Goal: Contribute content: Add original content to the website for others to see

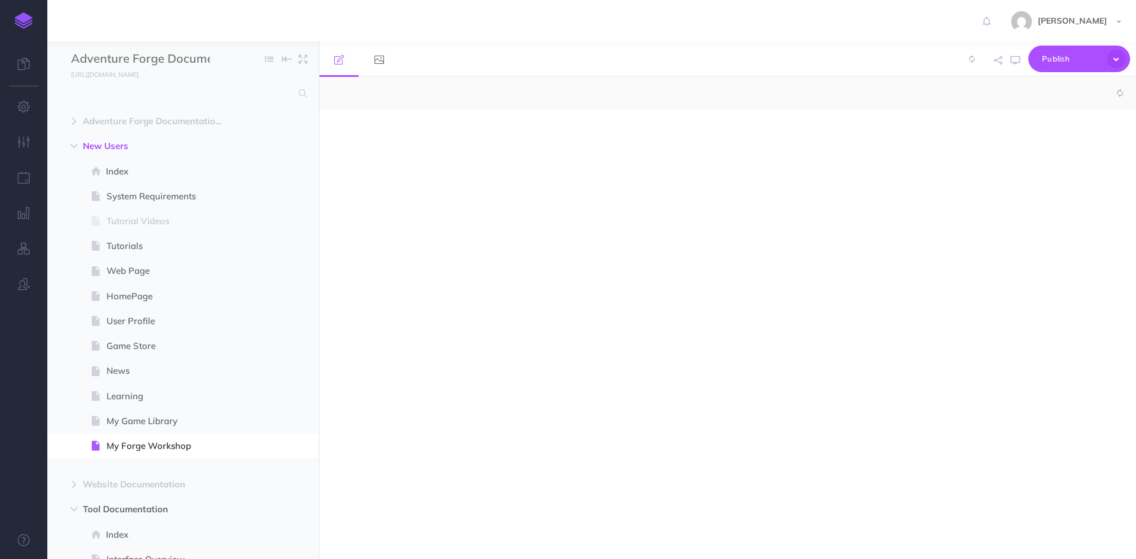
select select "null"
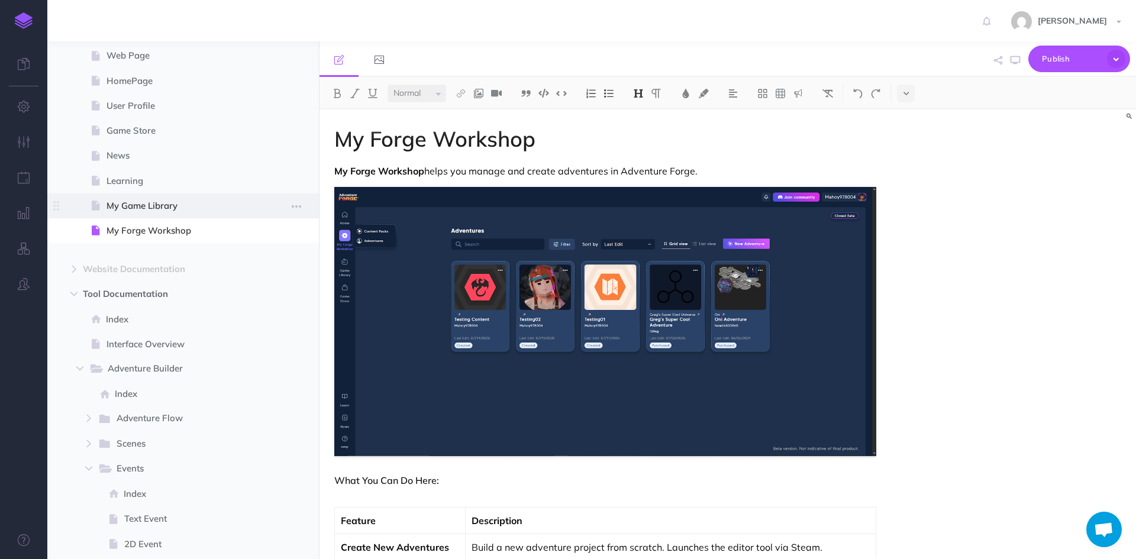
scroll to position [177, 0]
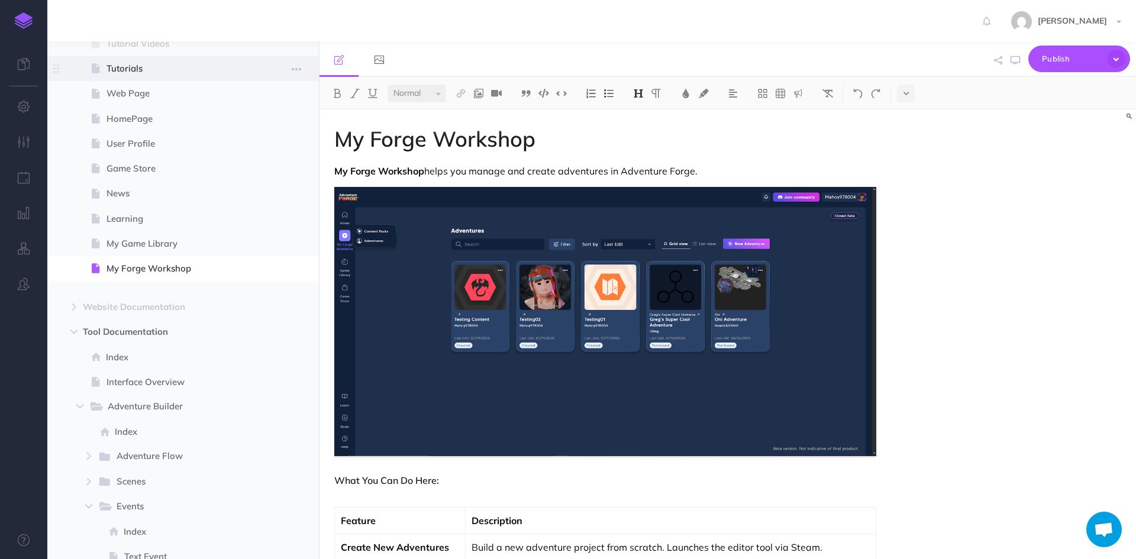
click at [175, 66] on span "Tutorials" at bounding box center [176, 69] width 141 height 14
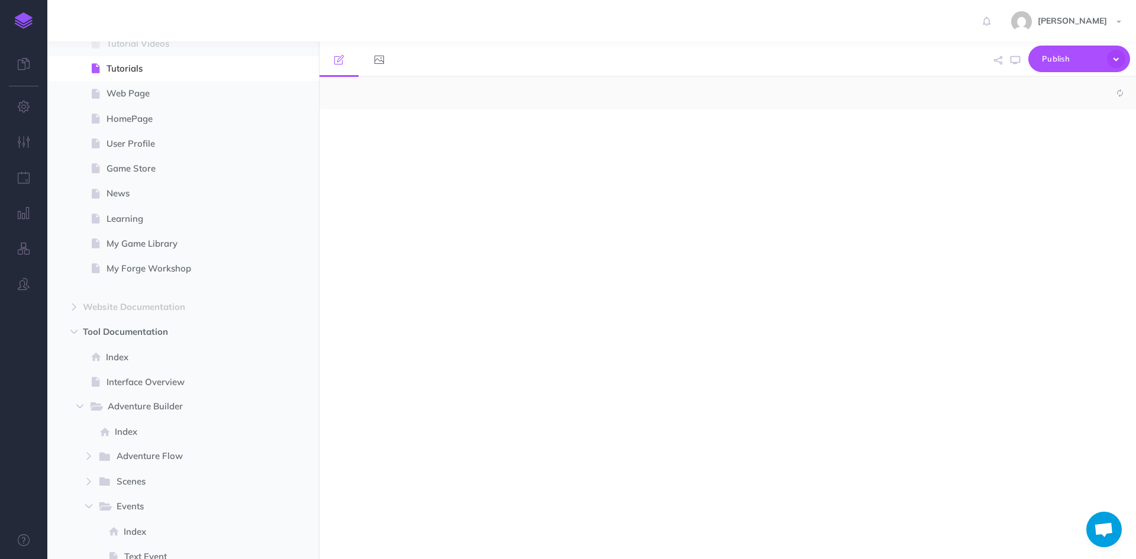
select select "null"
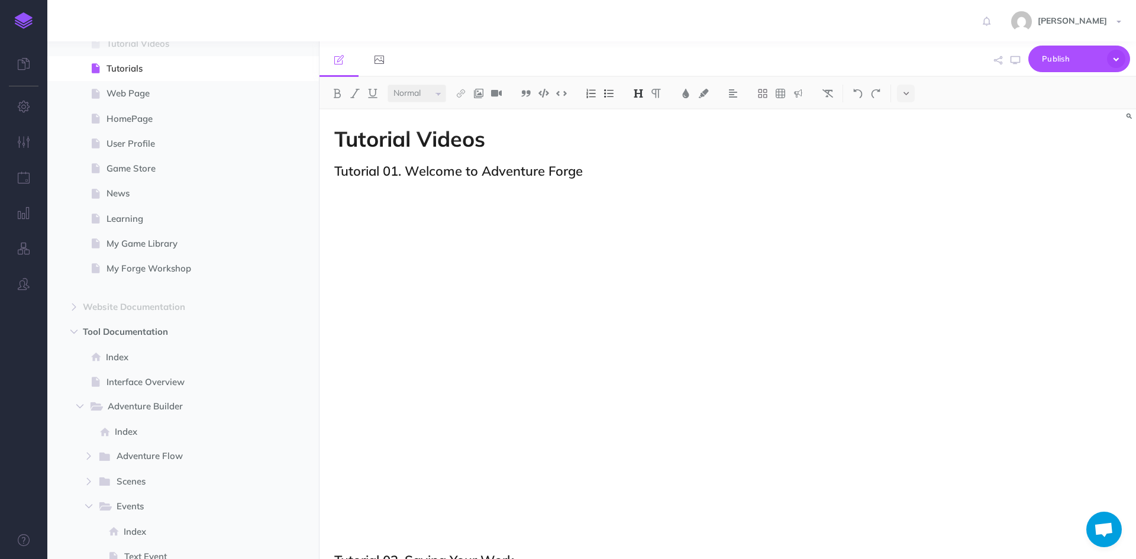
click at [633, 170] on h2 "Tutorial 01. Welcome to Adventure Forge" at bounding box center [605, 171] width 542 height 14
click at [403, 198] on p at bounding box center [605, 194] width 542 height 14
click at [499, 95] on img at bounding box center [496, 93] width 11 height 9
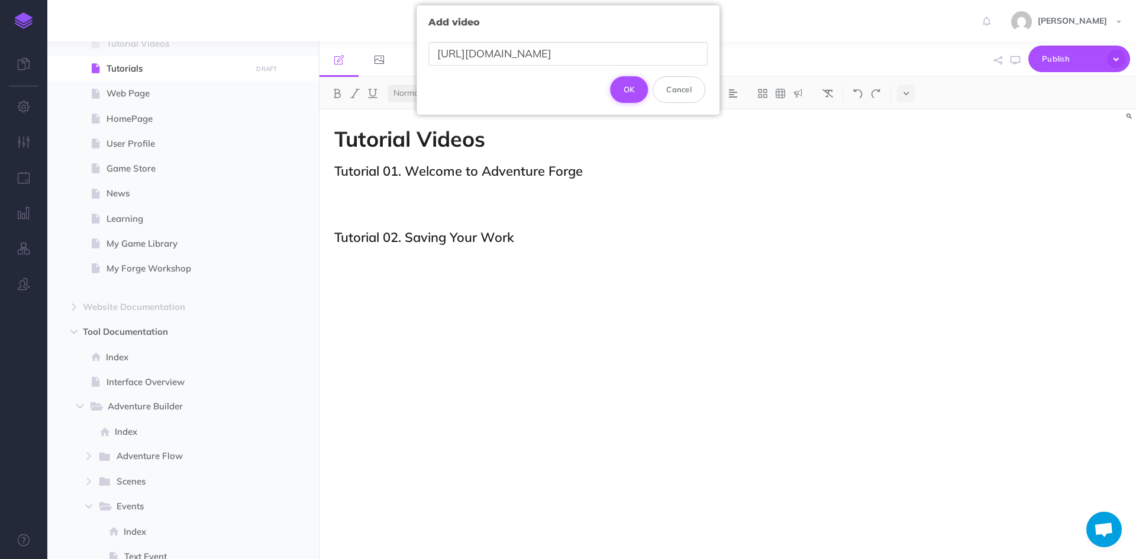
type input "[URL][DOMAIN_NAME]"
click at [623, 93] on button "OK" at bounding box center [629, 89] width 38 height 26
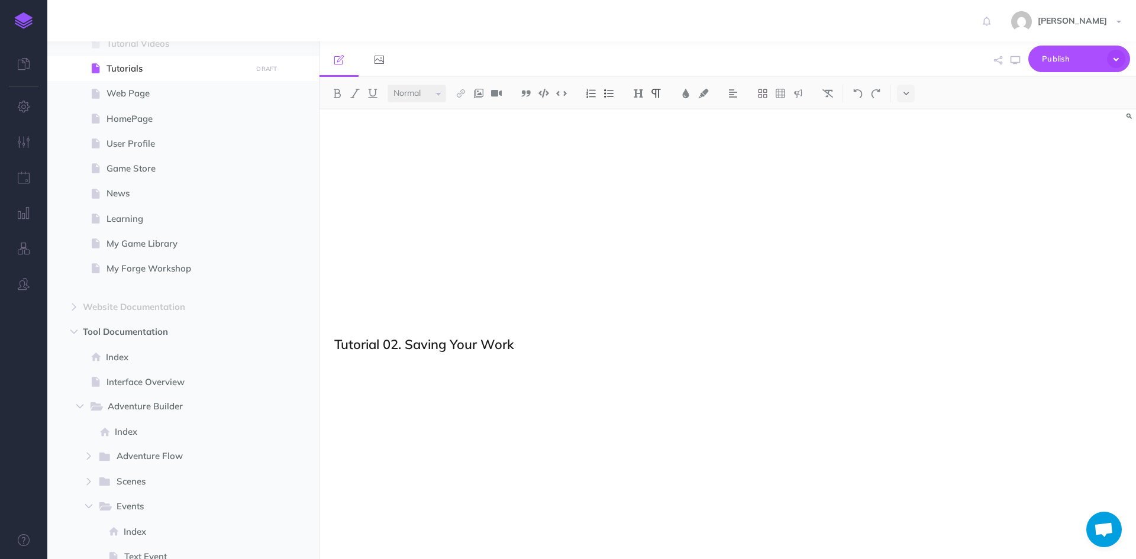
scroll to position [237, 0]
click at [499, 94] on img at bounding box center [496, 93] width 11 height 9
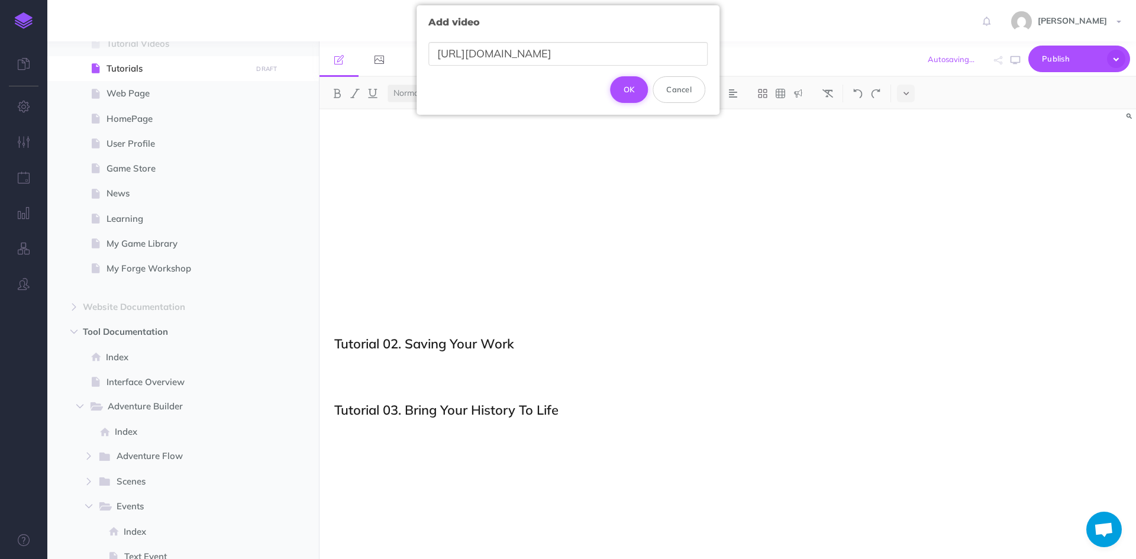
type input "[URL][DOMAIN_NAME]"
click at [626, 89] on button "OK" at bounding box center [629, 89] width 38 height 26
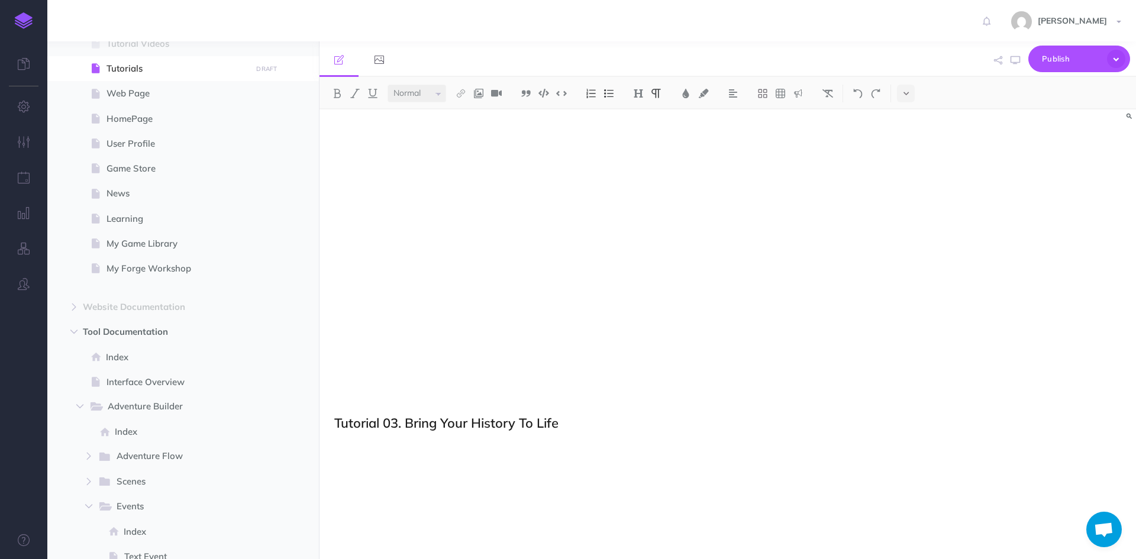
scroll to position [769, 0]
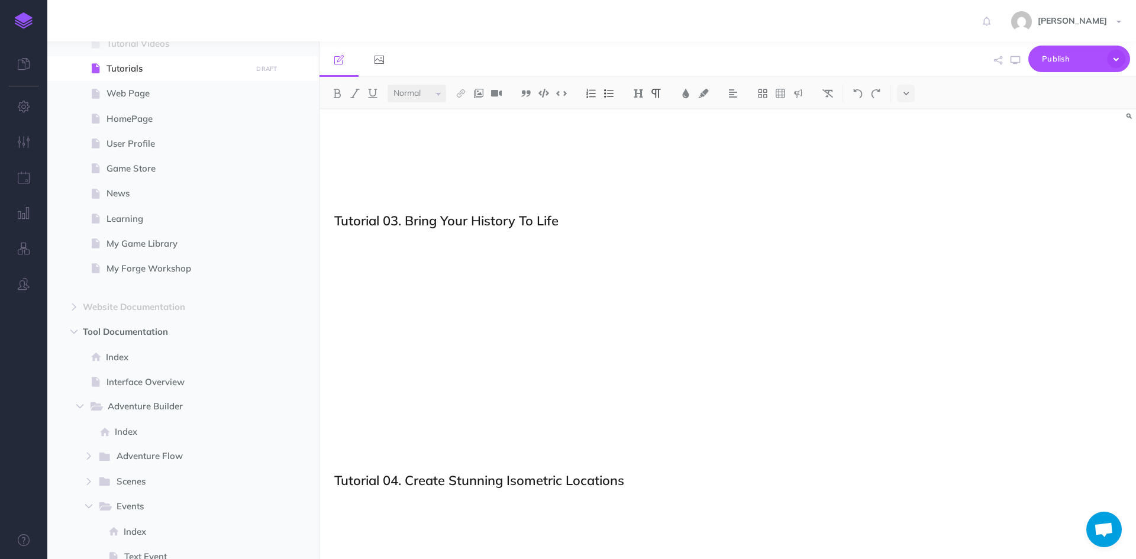
click at [619, 201] on p at bounding box center [605, 197] width 542 height 14
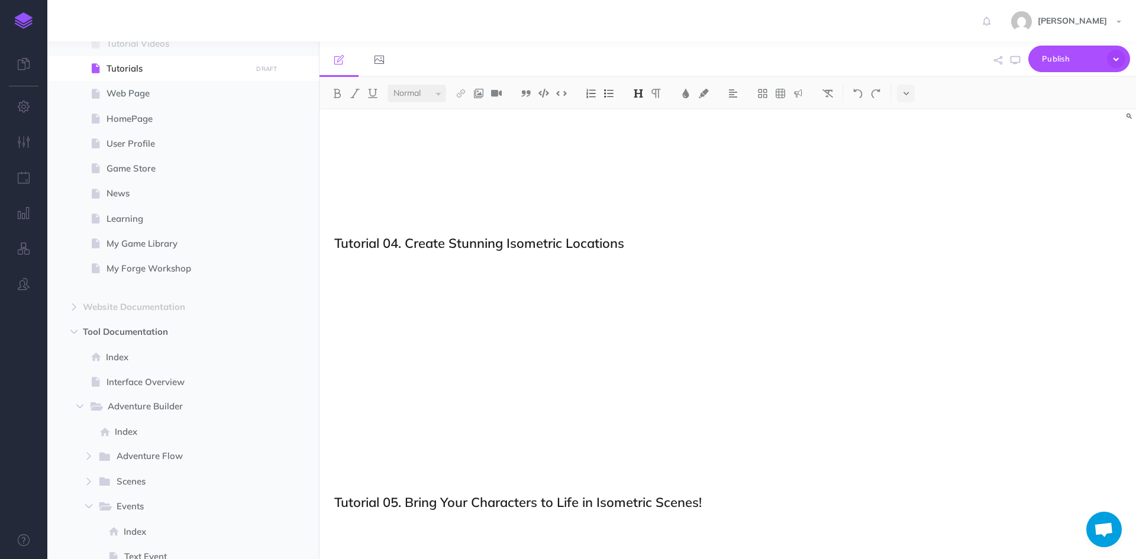
scroll to position [946, 0]
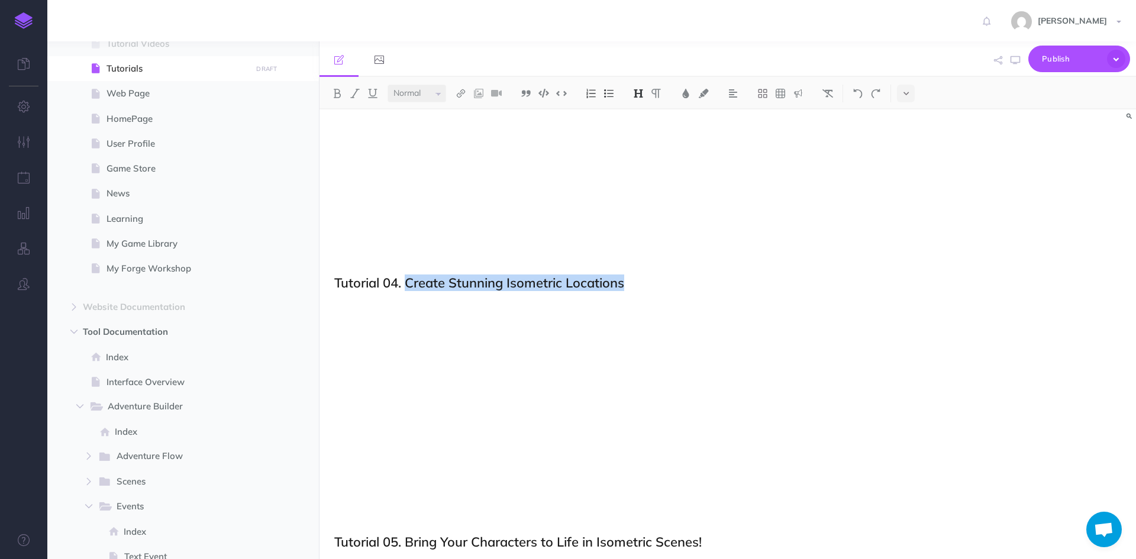
drag, startPoint x: 632, startPoint y: 286, endPoint x: 408, endPoint y: 285, distance: 224.8
click at [408, 285] on h2 "Tutorial 04. Create Stunning Isometric Locations" at bounding box center [605, 283] width 542 height 14
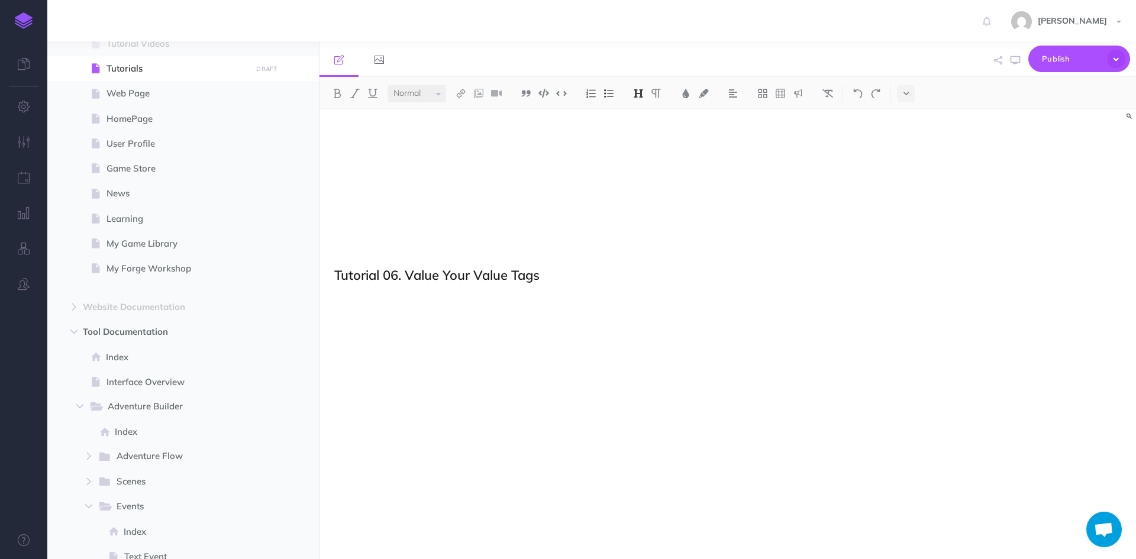
scroll to position [1491, 0]
click at [381, 522] on p at bounding box center [605, 528] width 542 height 14
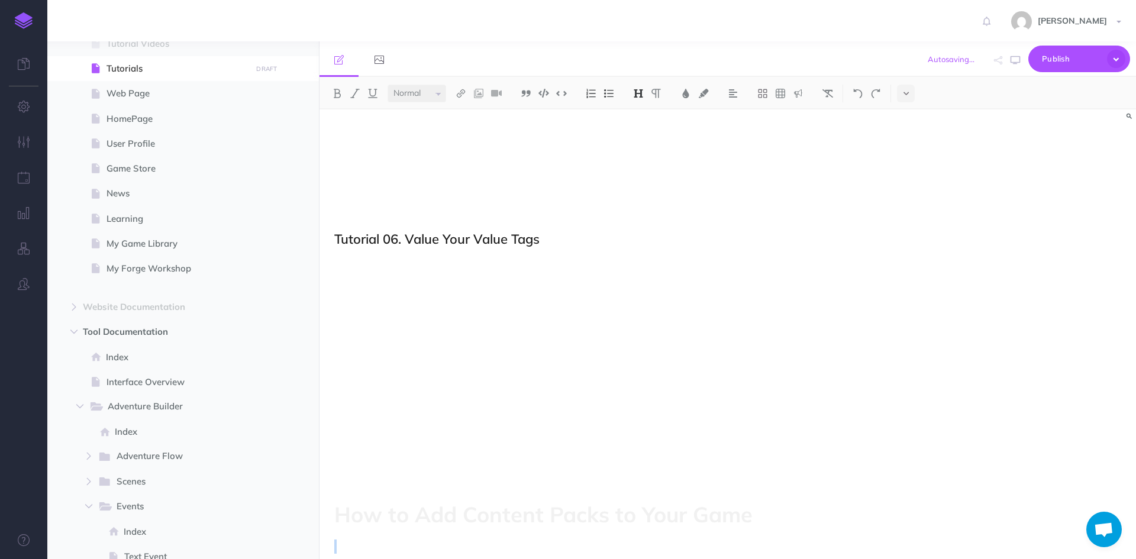
scroll to position [1525, 0]
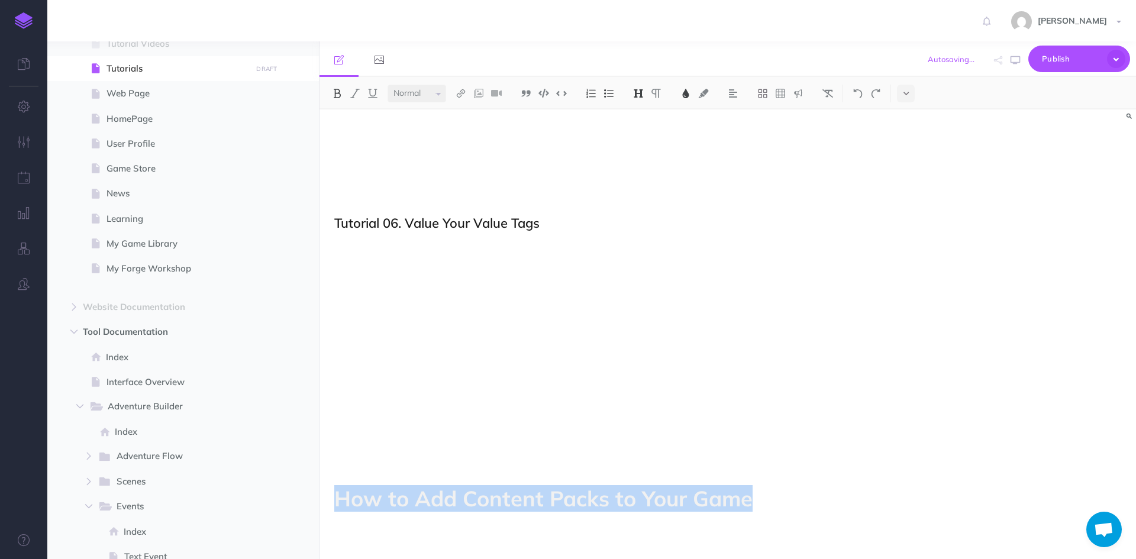
drag, startPoint x: 751, startPoint y: 535, endPoint x: 330, endPoint y: 499, distance: 422.2
click at [831, 95] on img at bounding box center [827, 93] width 11 height 9
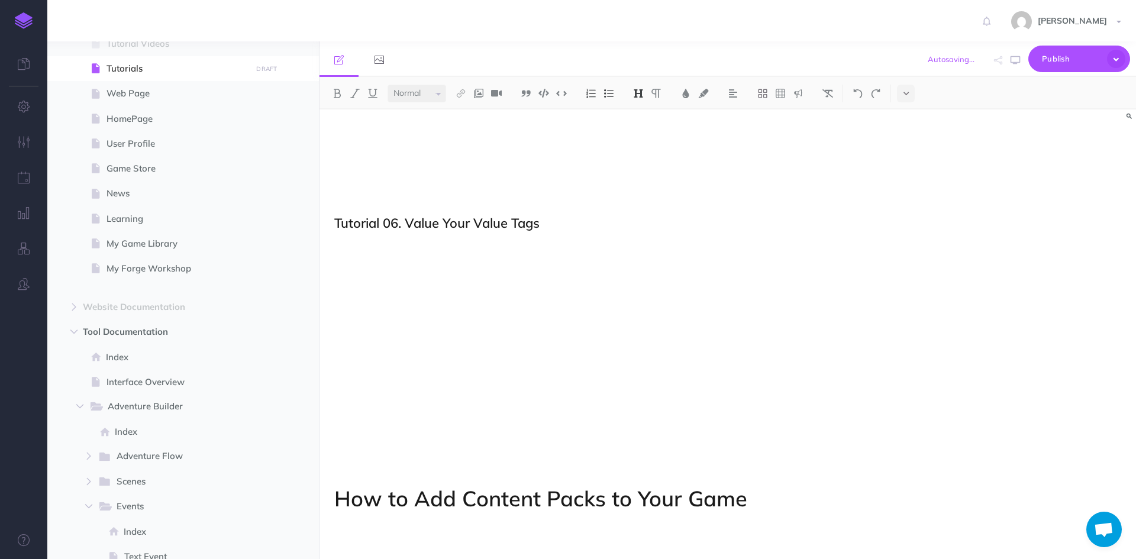
click at [560, 222] on h2 "Tutorial 06. Value Your Value Tags" at bounding box center [605, 223] width 542 height 14
click at [684, 492] on h1 "How to Add Content Packs to Your Game" at bounding box center [605, 499] width 542 height 24
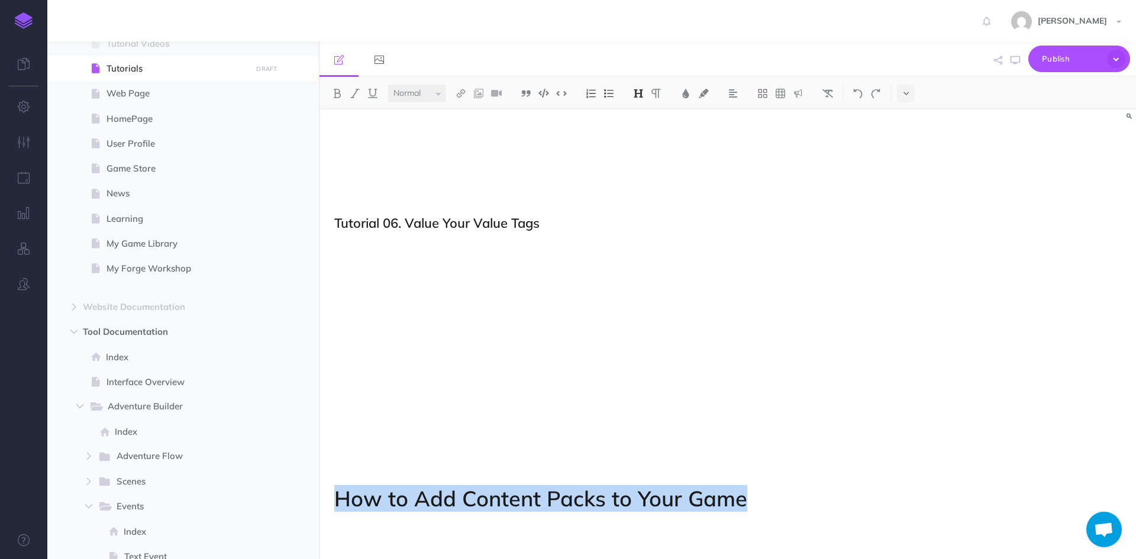
drag, startPoint x: 738, startPoint y: 499, endPoint x: 325, endPoint y: 495, distance: 412.9
click at [641, 89] on img at bounding box center [638, 93] width 11 height 9
click at [644, 117] on button "H1" at bounding box center [638, 114] width 18 height 18
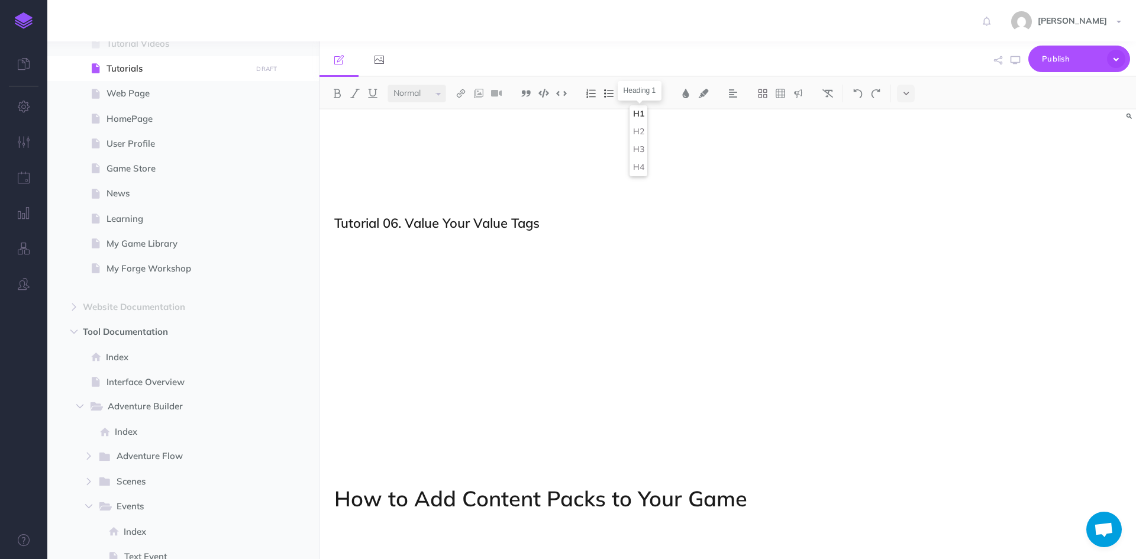
scroll to position [1511, 0]
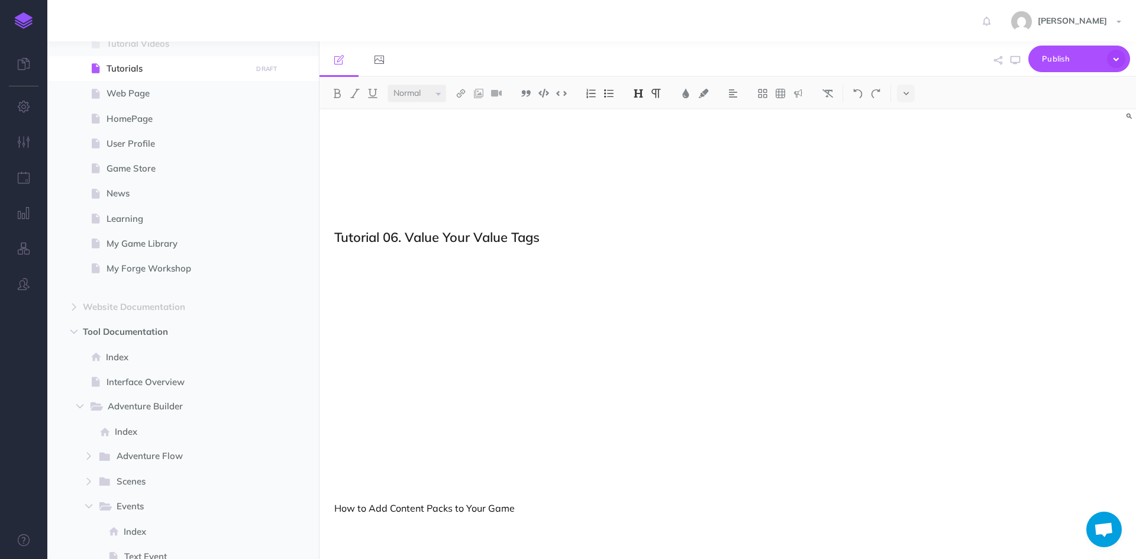
click at [639, 91] on img at bounding box center [638, 93] width 11 height 9
click at [642, 165] on button "H4" at bounding box center [638, 168] width 18 height 18
click at [642, 89] on img at bounding box center [638, 93] width 11 height 9
click at [636, 133] on button "H2" at bounding box center [638, 132] width 18 height 18
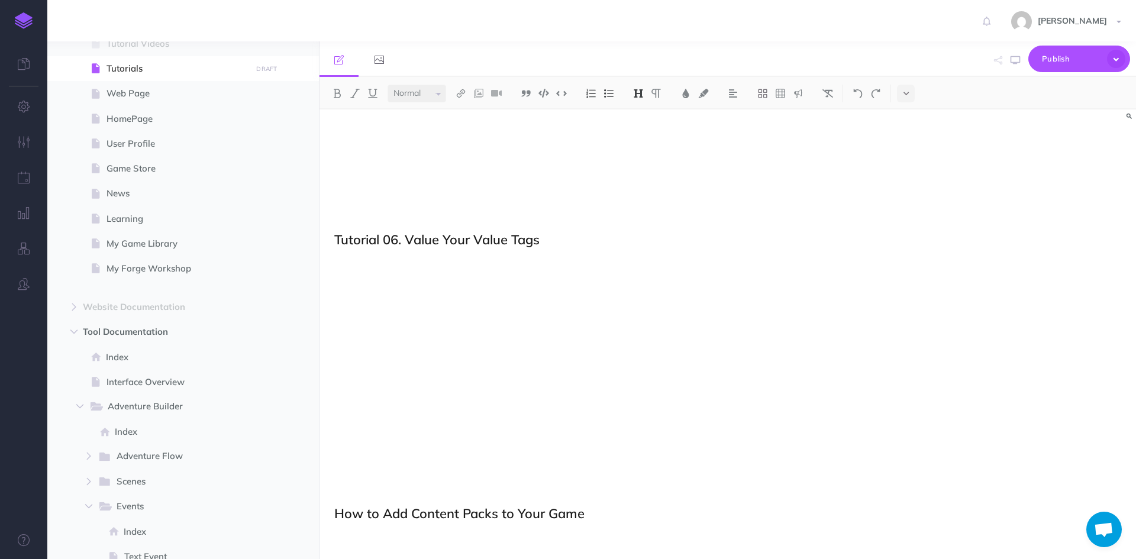
click at [477, 246] on h2 "Tutorial 06. Value Your Value Tags" at bounding box center [605, 239] width 542 height 14
click at [643, 90] on img at bounding box center [638, 93] width 11 height 9
click at [597, 515] on h2 "How to Add Content Packs to Your Game" at bounding box center [605, 513] width 542 height 14
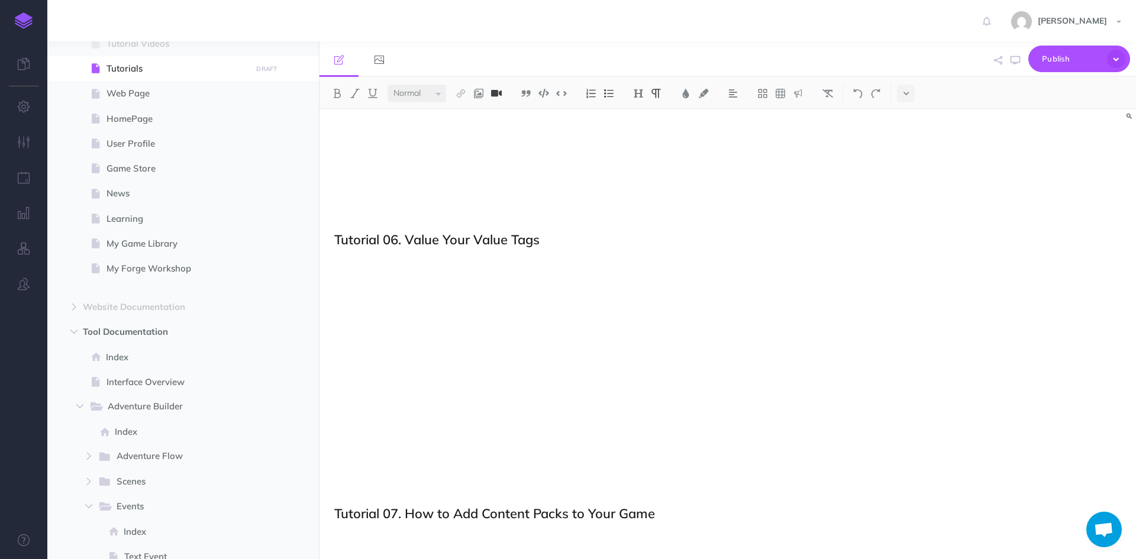
click at [500, 90] on img at bounding box center [496, 93] width 11 height 9
type input "[URL][DOMAIN_NAME]"
click at [638, 91] on button "OK" at bounding box center [629, 89] width 38 height 26
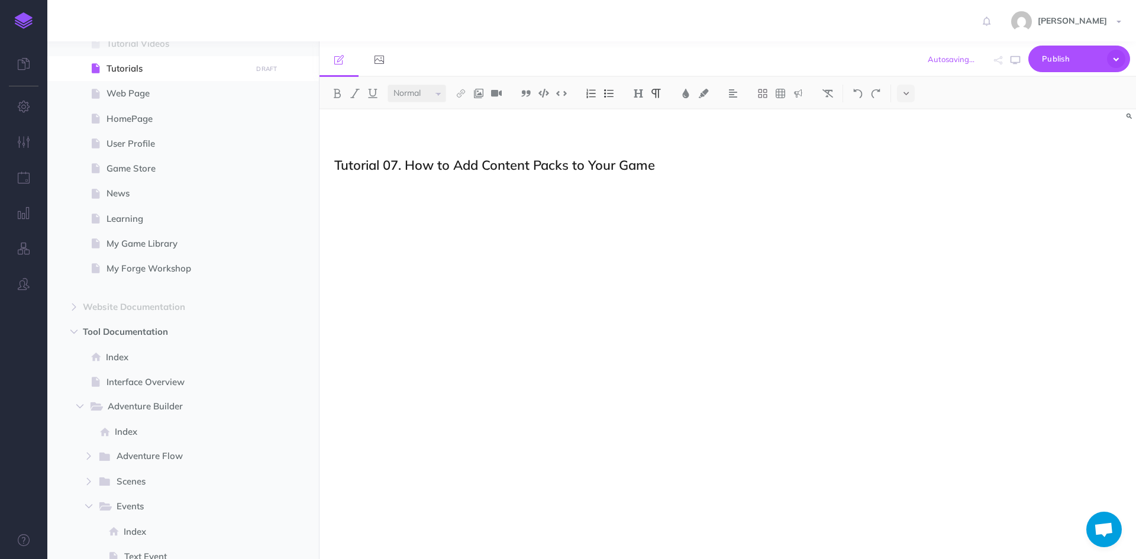
scroll to position [1860, 0]
click at [434, 534] on p at bounding box center [605, 528] width 542 height 14
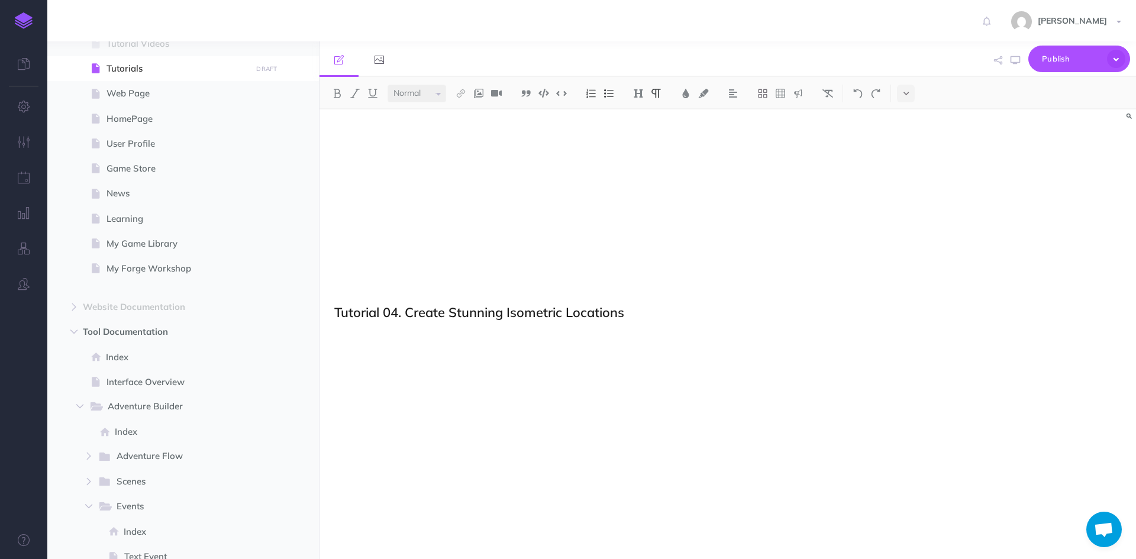
scroll to position [736, 0]
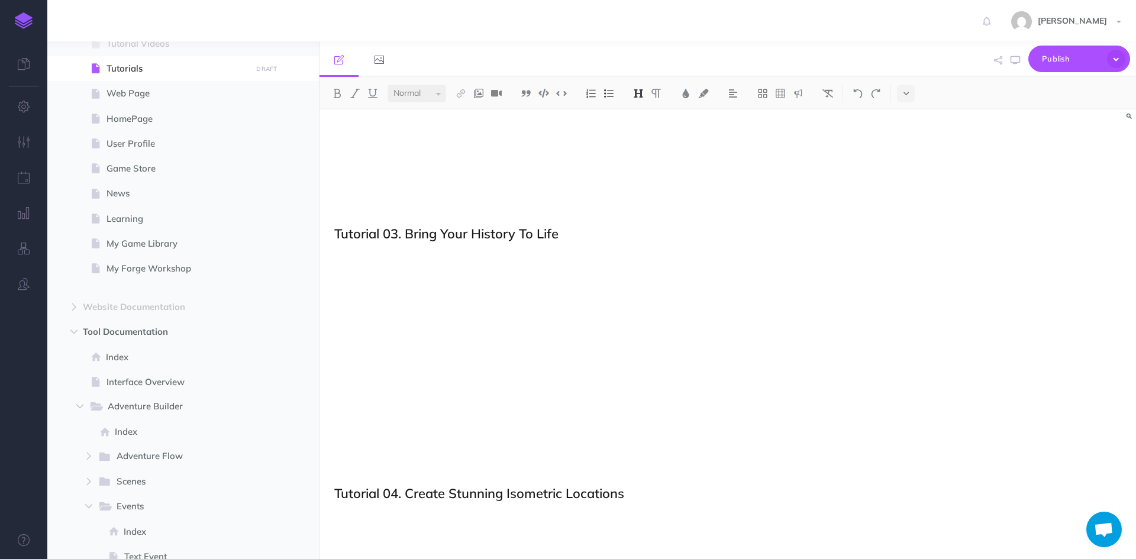
drag, startPoint x: 580, startPoint y: 241, endPoint x: 409, endPoint y: 246, distance: 170.4
click at [409, 246] on div "Tutorial Videos Tutorial 01. Welcome to Adventure Forge Tutorial 02. Saving You…" at bounding box center [604, 528] width 571 height 2309
drag, startPoint x: 549, startPoint y: 231, endPoint x: 565, endPoint y: 231, distance: 16.0
click at [525, 231] on h2 "Tutorial 03. Bring Your History To Life" at bounding box center [605, 234] width 542 height 14
drag, startPoint x: 583, startPoint y: 231, endPoint x: 410, endPoint y: 231, distance: 172.7
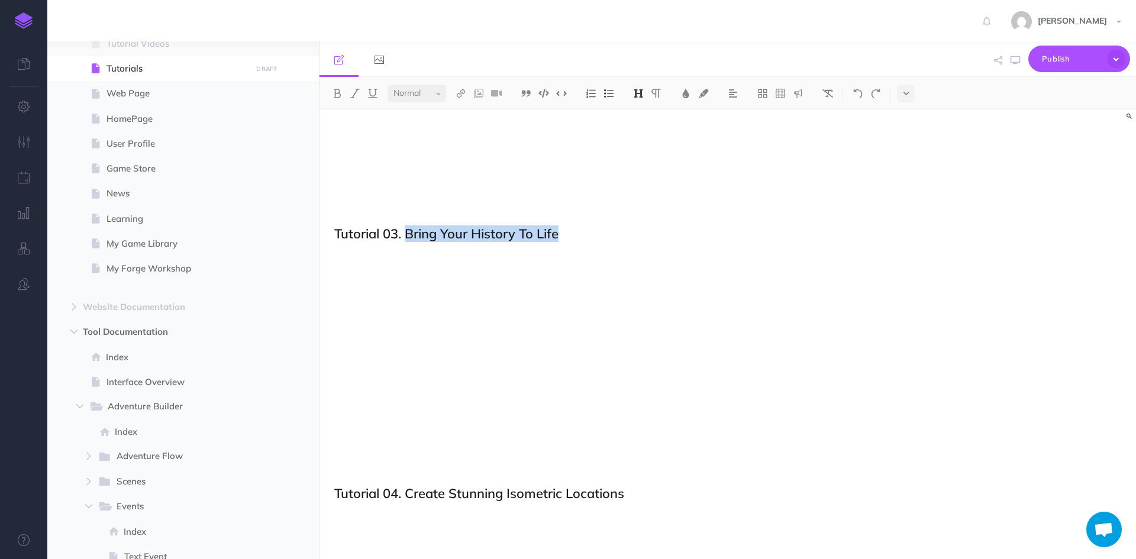
click at [410, 231] on h2 "Tutorial 03. Bring Your History To Life" at bounding box center [605, 234] width 542 height 14
drag, startPoint x: 581, startPoint y: 237, endPoint x: 406, endPoint y: 233, distance: 175.1
click at [406, 233] on h2 "Tutorial 03. Learn the Basics (Scenes)" at bounding box center [605, 234] width 542 height 14
click at [831, 91] on img at bounding box center [827, 93] width 11 height 9
click at [635, 92] on img at bounding box center [638, 93] width 11 height 9
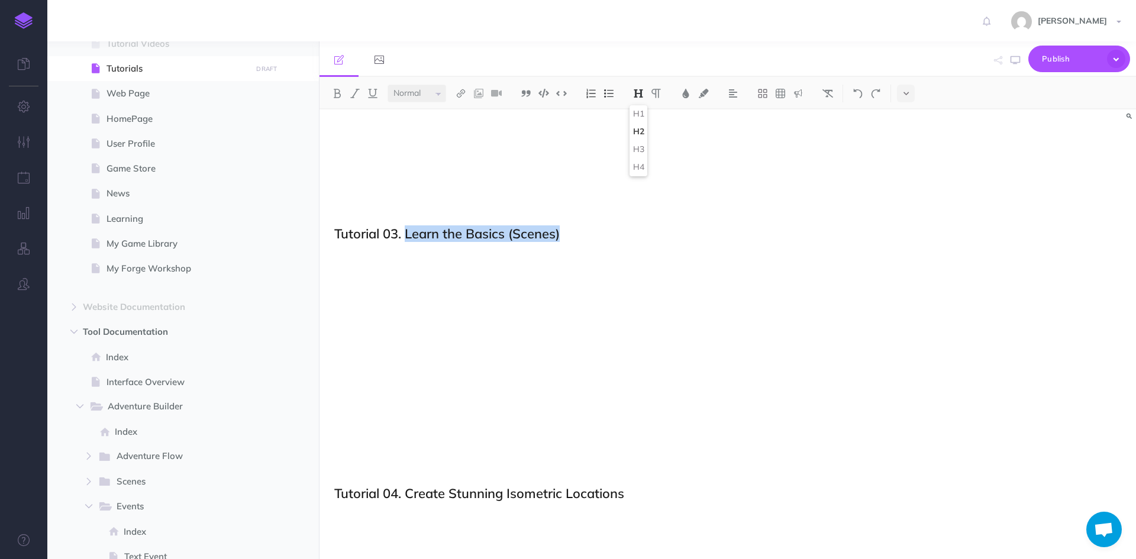
click at [752, 231] on h2 "Tutorial 03. Learn the Basics (Scenes)" at bounding box center [605, 234] width 542 height 14
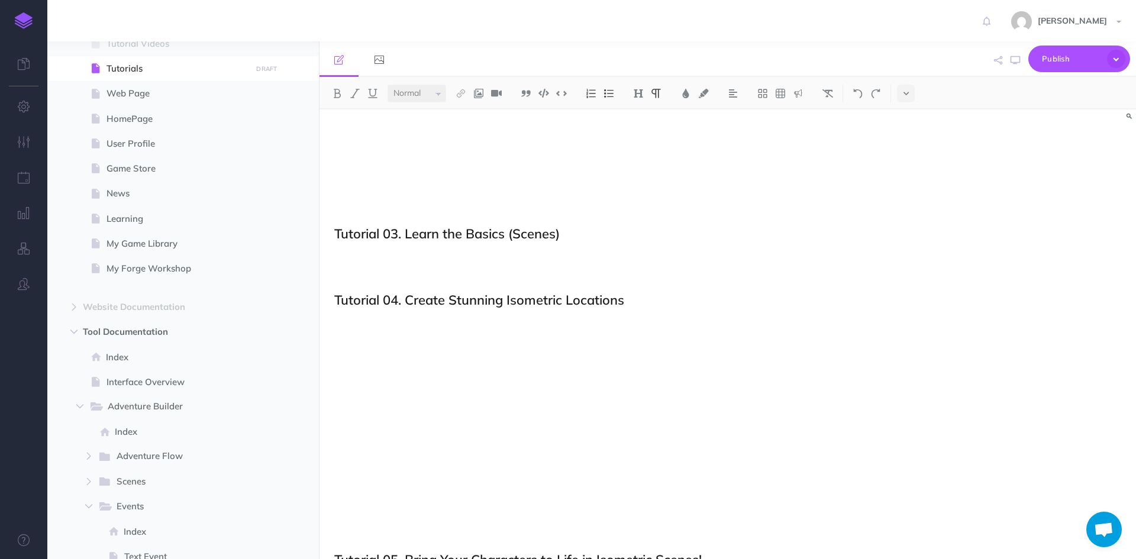
click at [327, 260] on div "Tutorial Videos Tutorial 01. Welcome to Adventure Forge Tutorial 02. Saving You…" at bounding box center [604, 432] width 571 height 2116
click at [494, 89] on img at bounding box center [496, 93] width 11 height 9
type input "[URL][DOMAIN_NAME]"
click at [636, 86] on button "OK" at bounding box center [629, 89] width 38 height 26
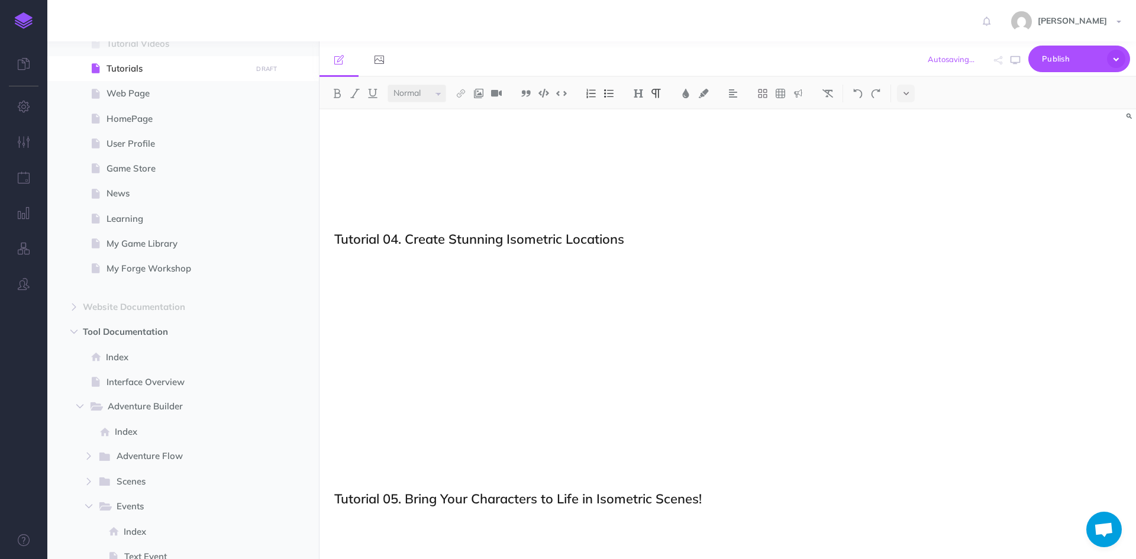
scroll to position [1091, 0]
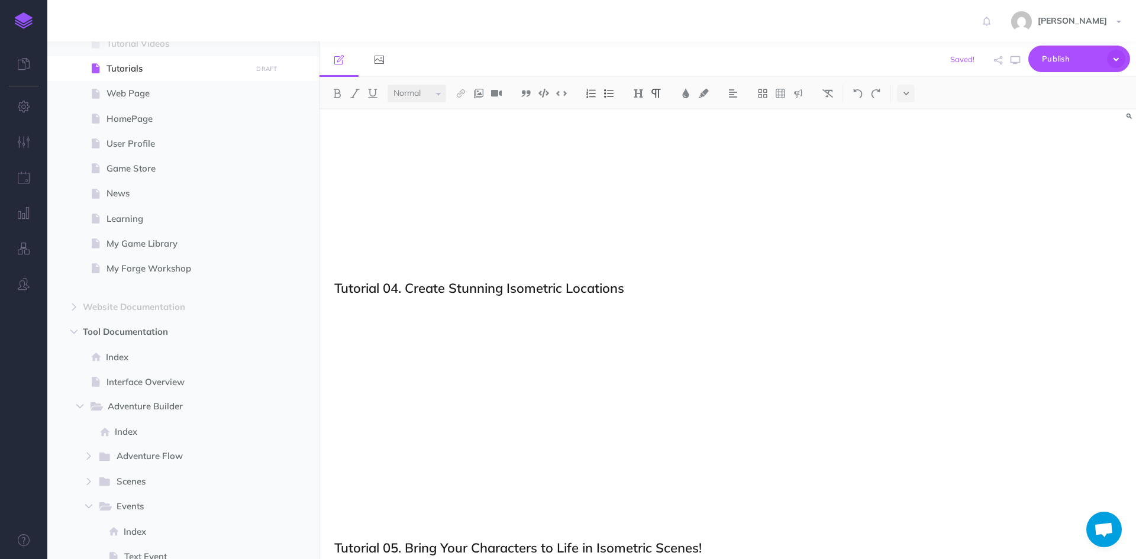
click at [423, 242] on p at bounding box center [605, 245] width 542 height 14
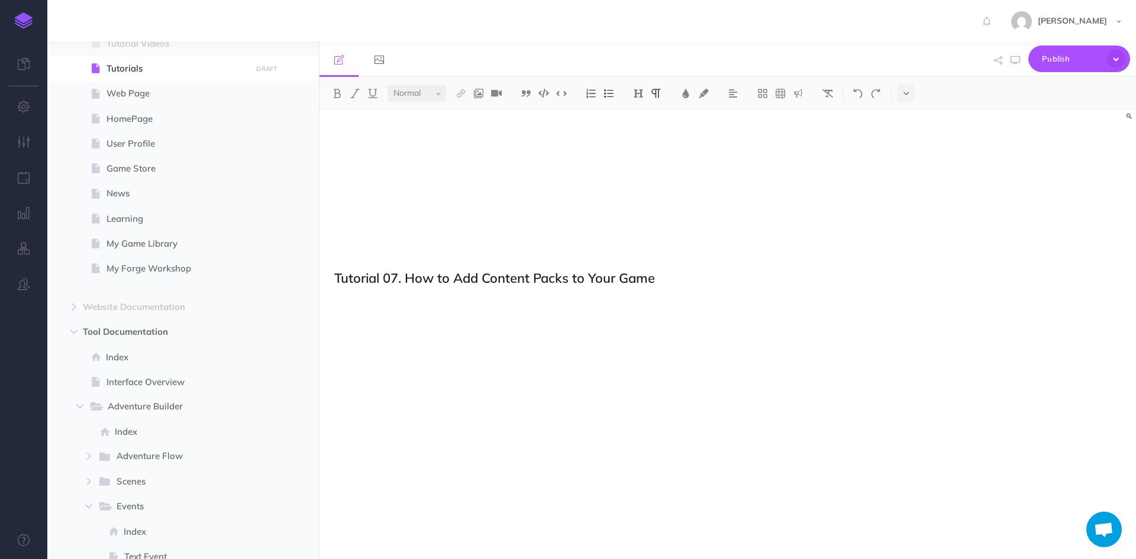
scroll to position [1874, 0]
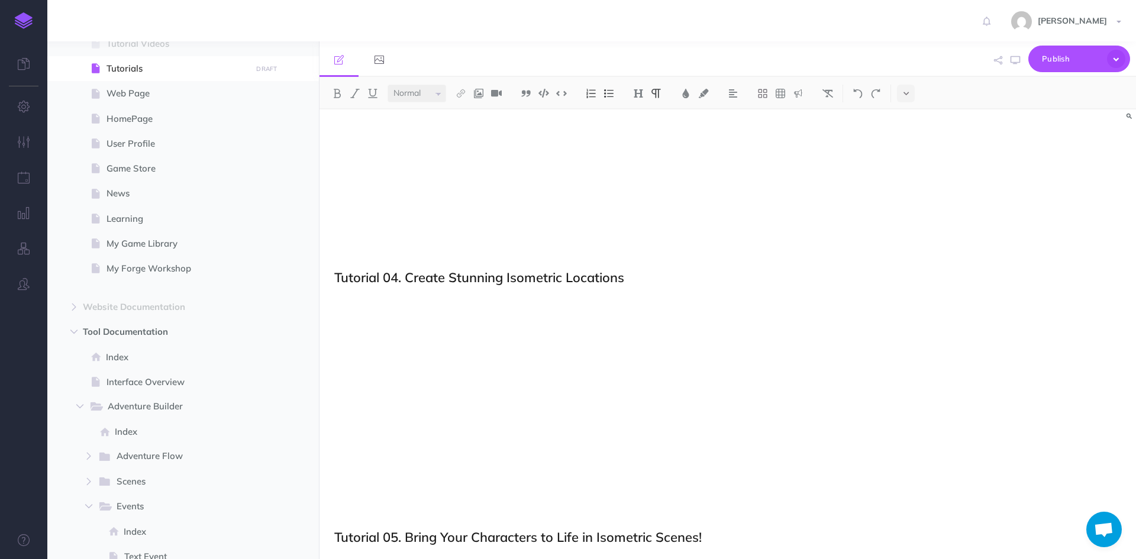
click at [389, 535] on div "Tutorial Videos Tutorial 01. Welcome to Adventure Forge Tutorial 02. Saving You…" at bounding box center [604, 190] width 571 height 2324
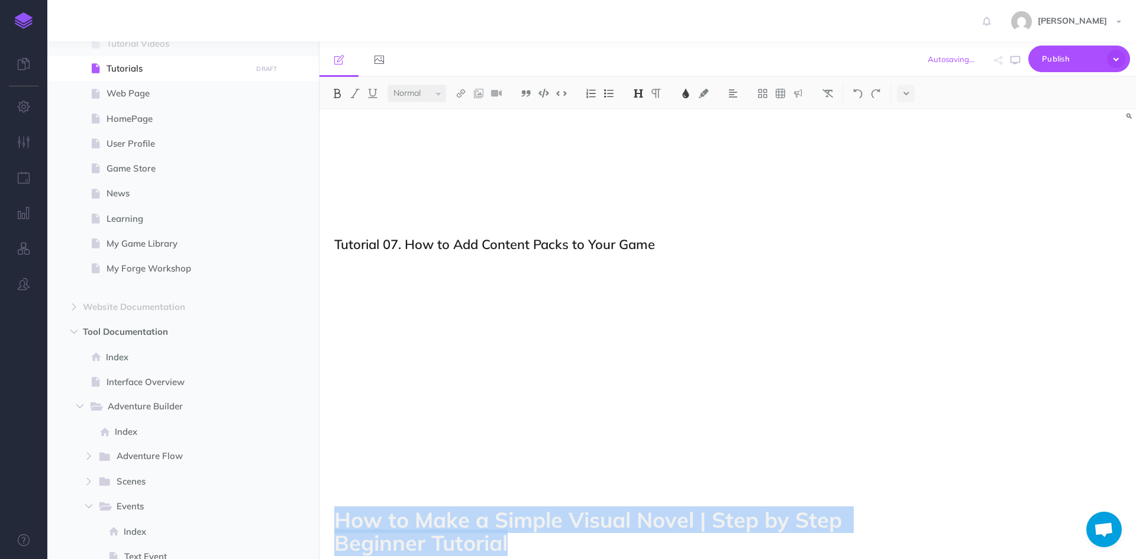
drag, startPoint x: 596, startPoint y: 549, endPoint x: 329, endPoint y: 520, distance: 267.8
click at [823, 93] on img at bounding box center [827, 93] width 11 height 9
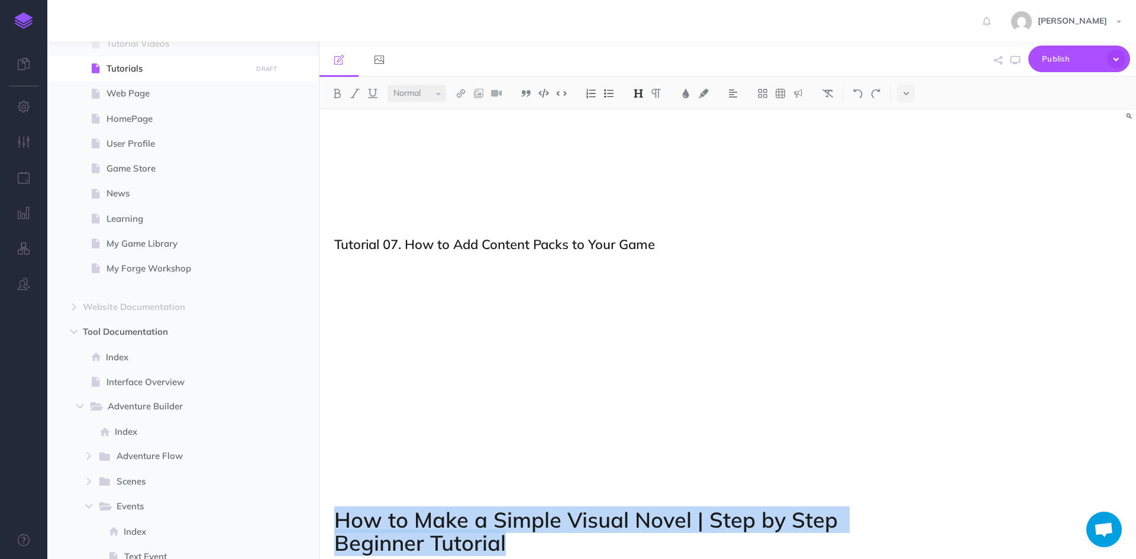
click at [647, 94] on button at bounding box center [638, 94] width 18 height 18
click at [645, 133] on button "H2" at bounding box center [638, 132] width 18 height 18
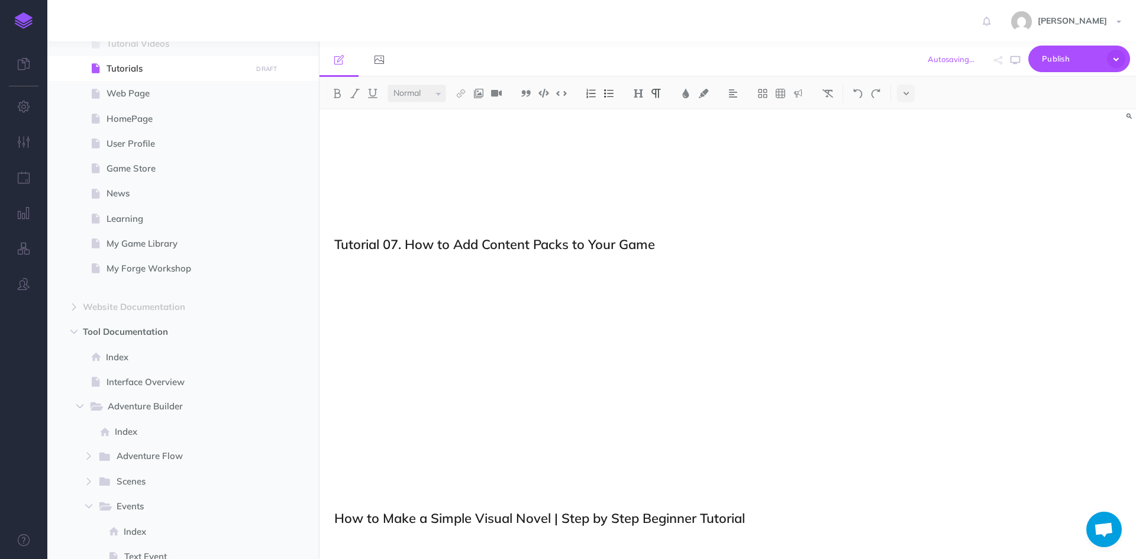
click at [504, 85] on button at bounding box center [496, 94] width 18 height 18
paste input "[URL][DOMAIN_NAME]"
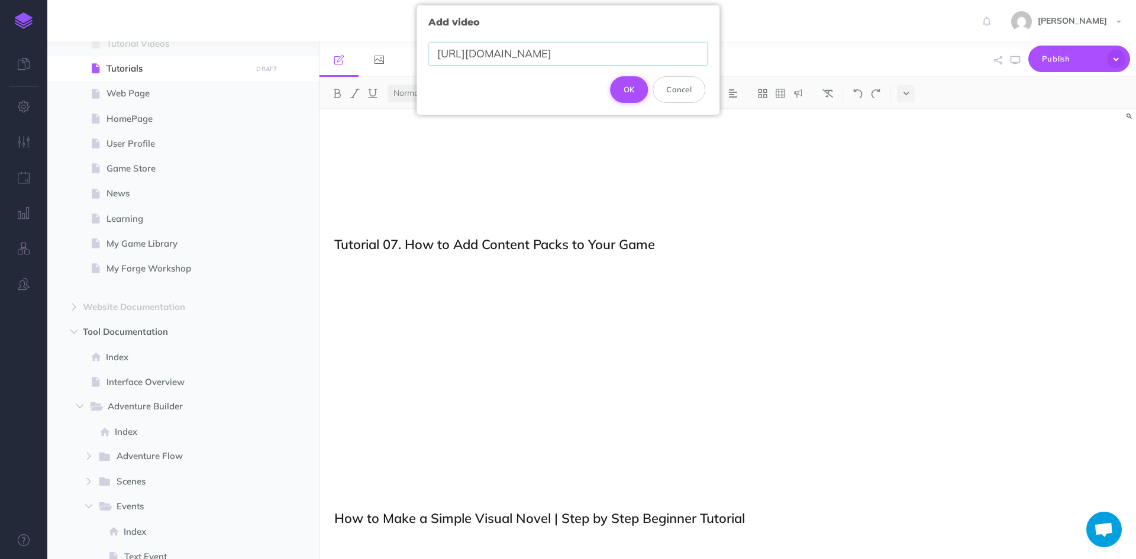
type input "[URL][DOMAIN_NAME]"
click at [623, 91] on button "OK" at bounding box center [629, 89] width 38 height 26
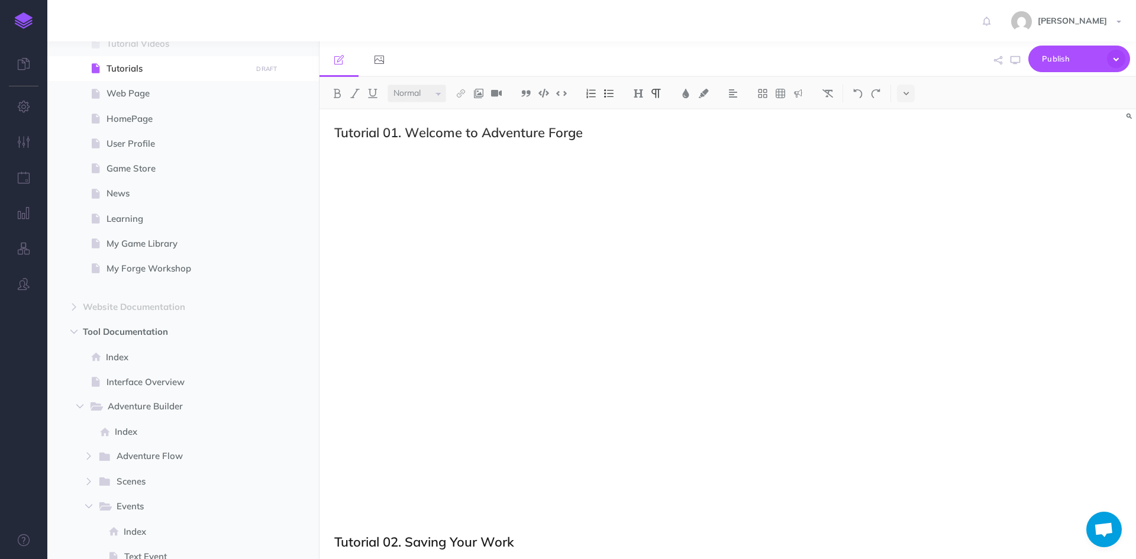
scroll to position [0, 0]
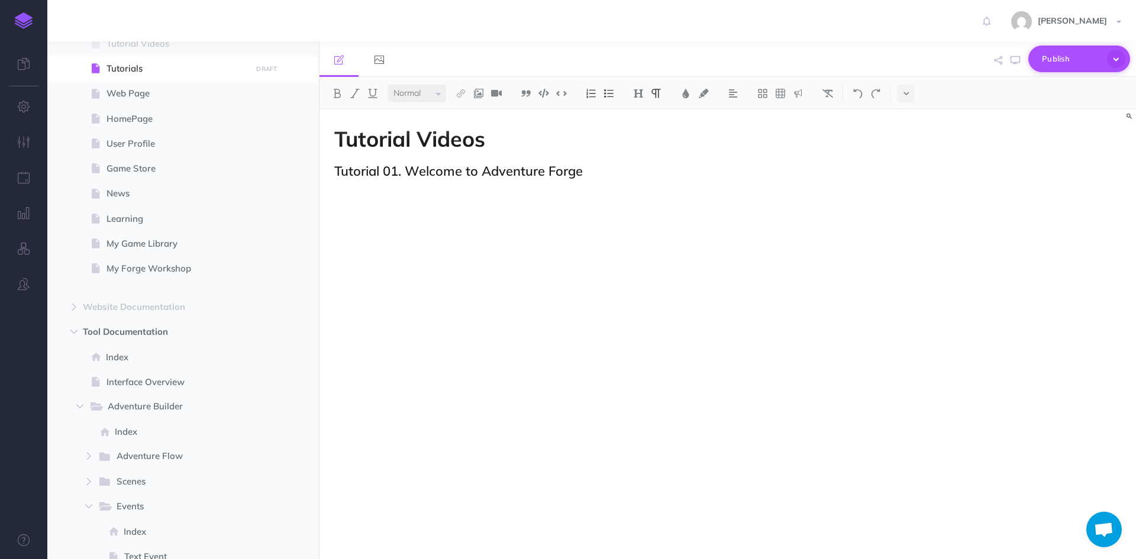
click at [1050, 60] on span "Publish" at bounding box center [1071, 59] width 59 height 18
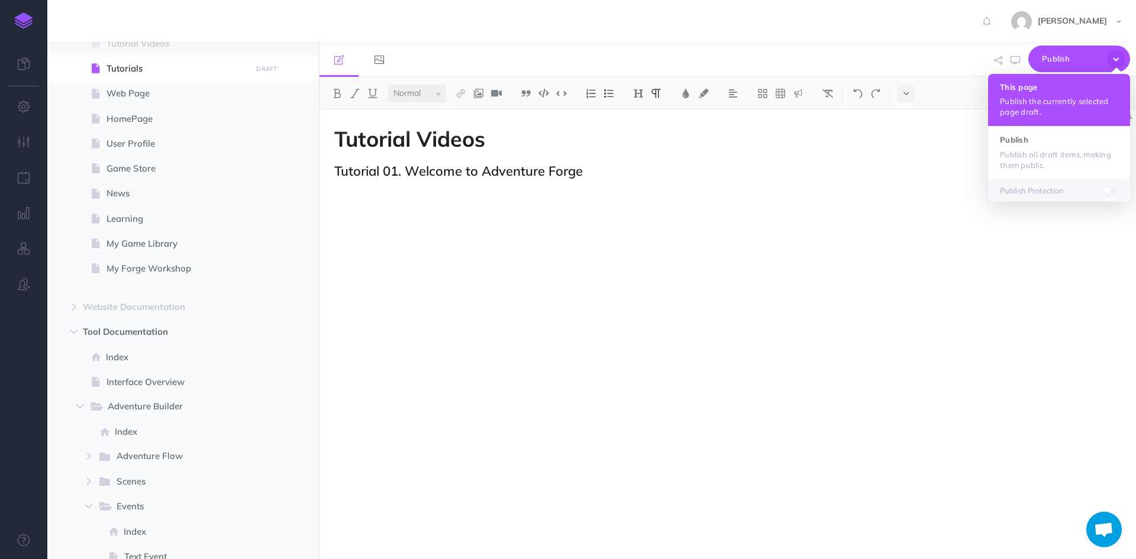
click at [1039, 112] on p "Publish the currently selected page draft." at bounding box center [1059, 106] width 118 height 21
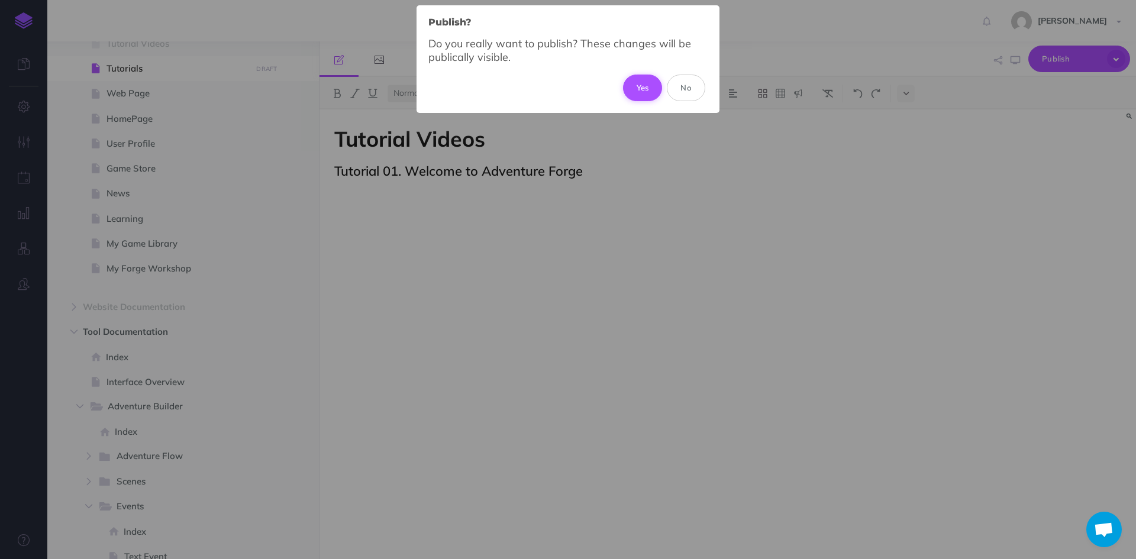
click at [632, 86] on button "Yes" at bounding box center [643, 88] width 40 height 26
